Goal: Task Accomplishment & Management: Manage account settings

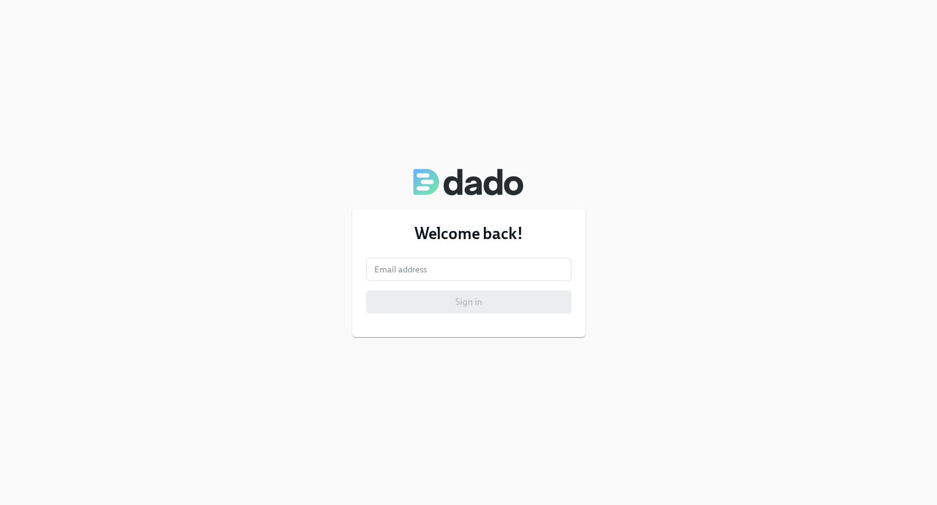
click at [737, 179] on div "Welcome back! Email address Email address Sign in" at bounding box center [468, 252] width 937 height 505
click at [430, 276] on input "email" at bounding box center [468, 269] width 205 height 23
type input "[EMAIL_ADDRESS][DOMAIN_NAME]"
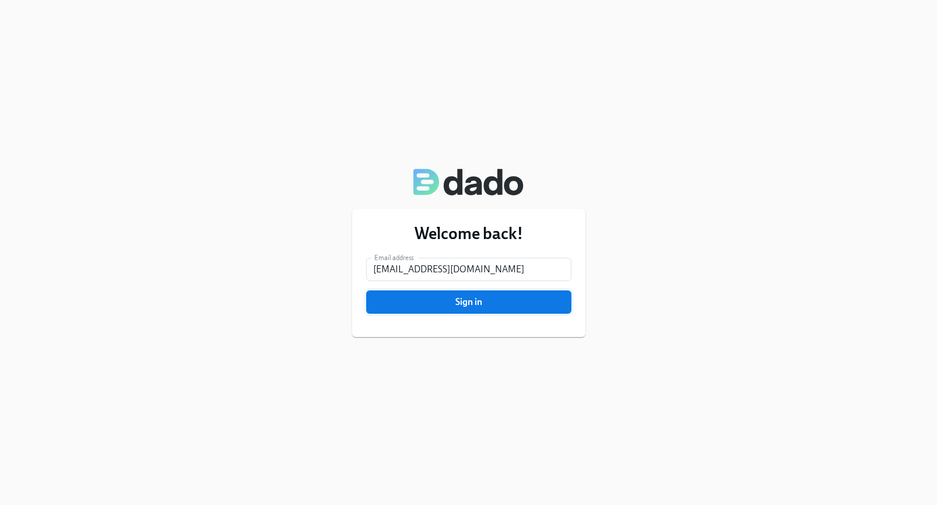
click at [452, 305] on span "Sign in" at bounding box center [468, 302] width 189 height 12
click at [465, 308] on button "Sign in" at bounding box center [468, 301] width 205 height 23
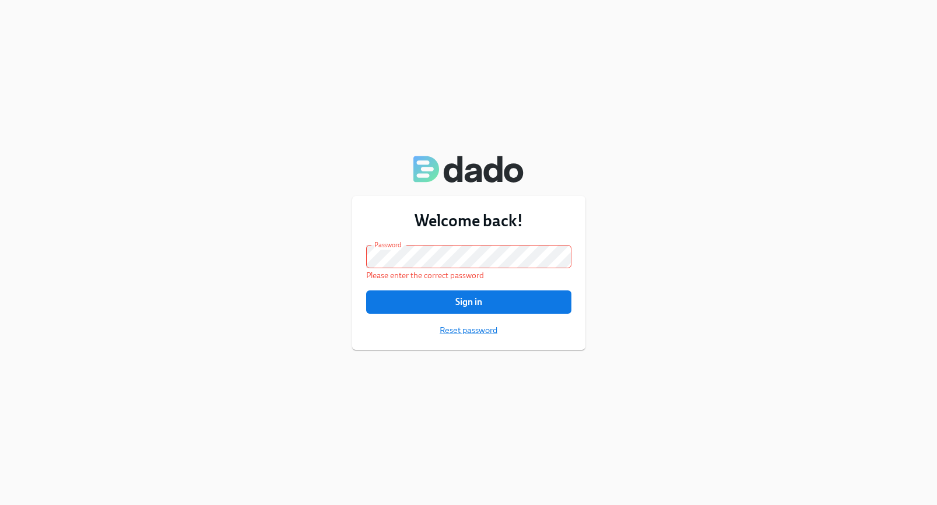
click at [479, 330] on span "Reset password" at bounding box center [469, 330] width 58 height 12
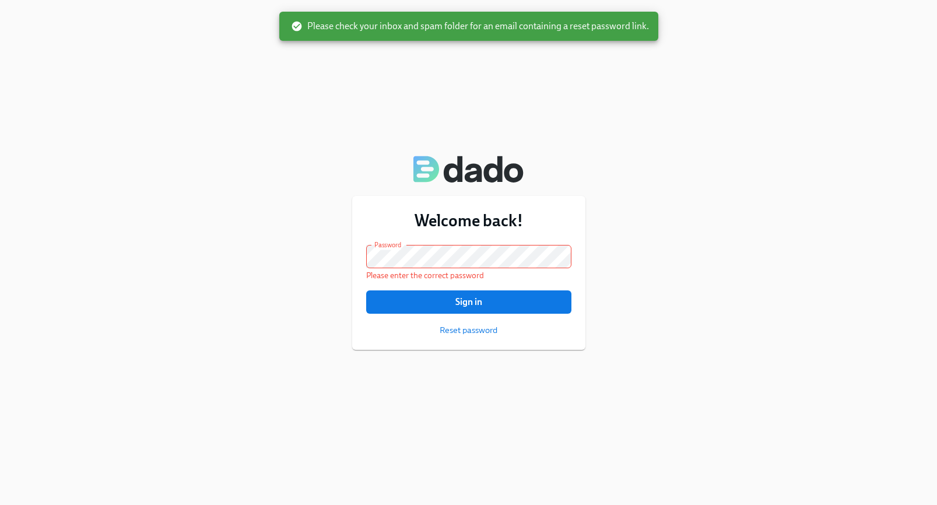
click at [660, 308] on div "Welcome back! Email address [EMAIL_ADDRESS][DOMAIN_NAME] Email address Password…" at bounding box center [468, 252] width 937 height 505
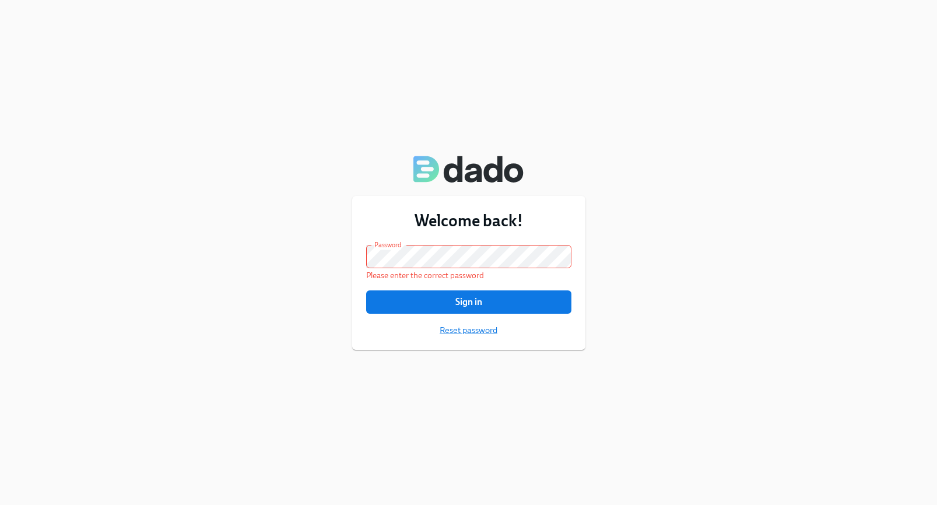
click at [476, 332] on span "Reset password" at bounding box center [469, 330] width 58 height 12
click at [753, 81] on div "Welcome back! Email address [EMAIL_ADDRESS][DOMAIN_NAME] Email address Password…" at bounding box center [468, 252] width 937 height 505
